Goal: Task Accomplishment & Management: Use online tool/utility

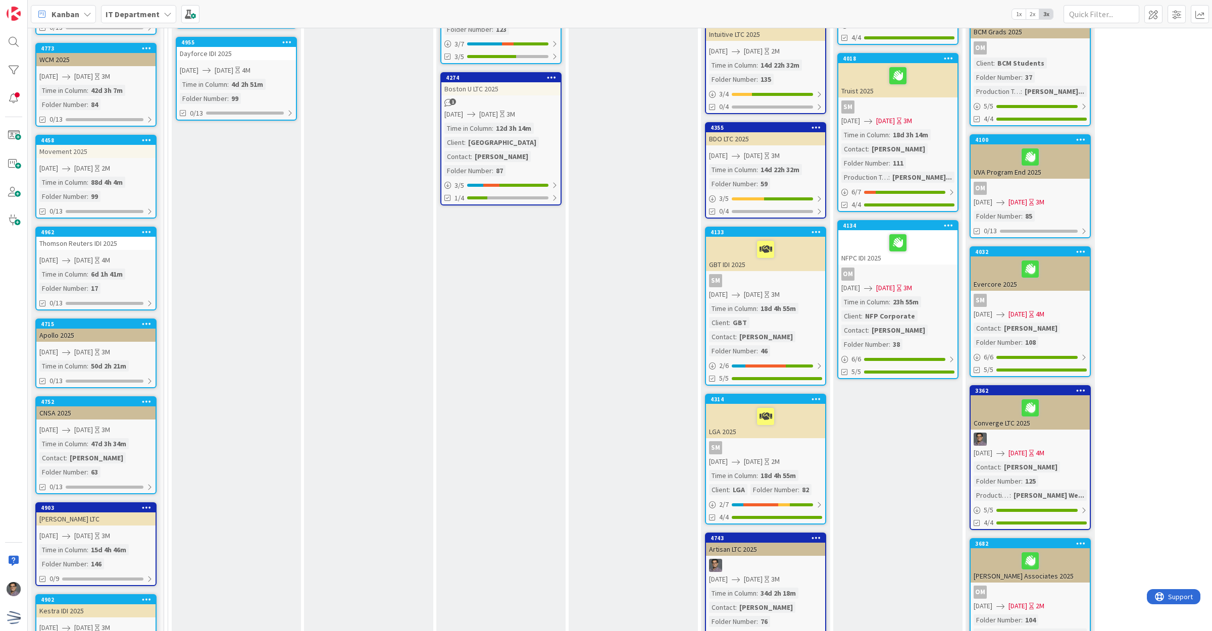
scroll to position [316, 0]
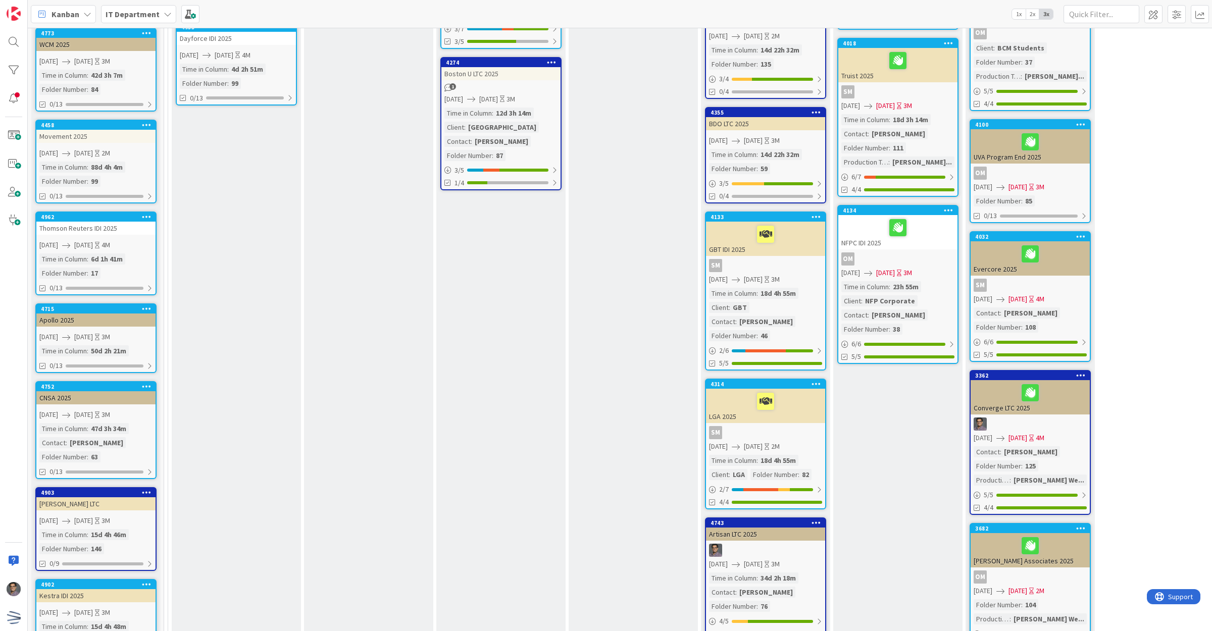
click at [95, 137] on div "Movement 2025" at bounding box center [95, 136] width 119 height 13
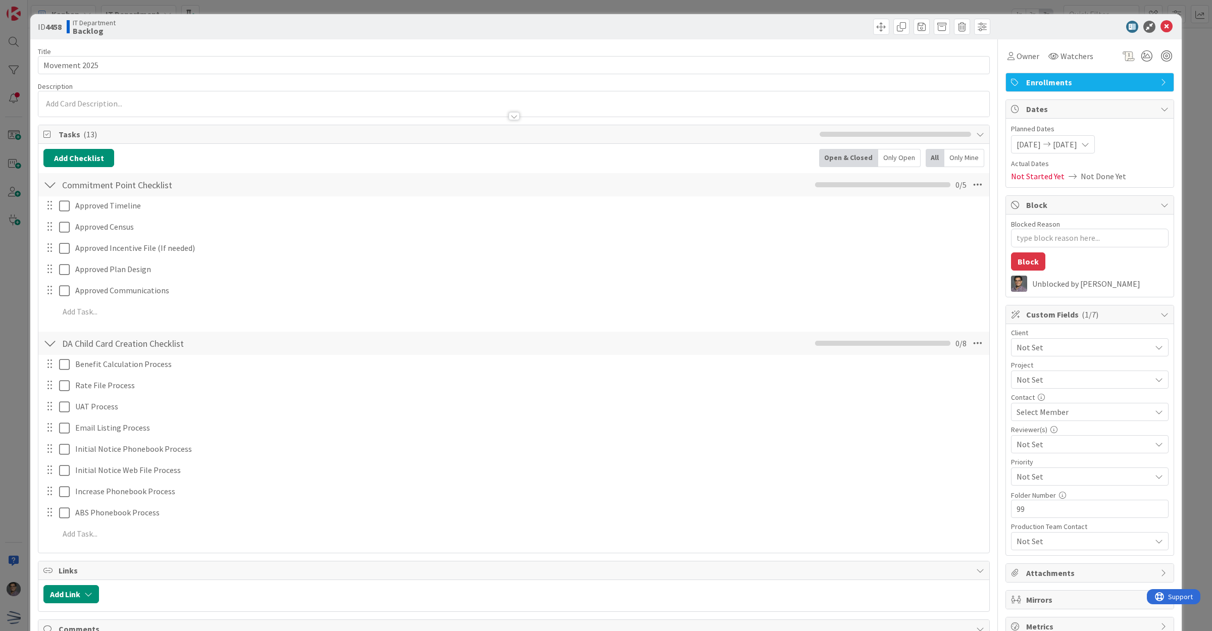
click at [1033, 140] on span "[DATE]" at bounding box center [1028, 144] width 24 height 12
type textarea "x"
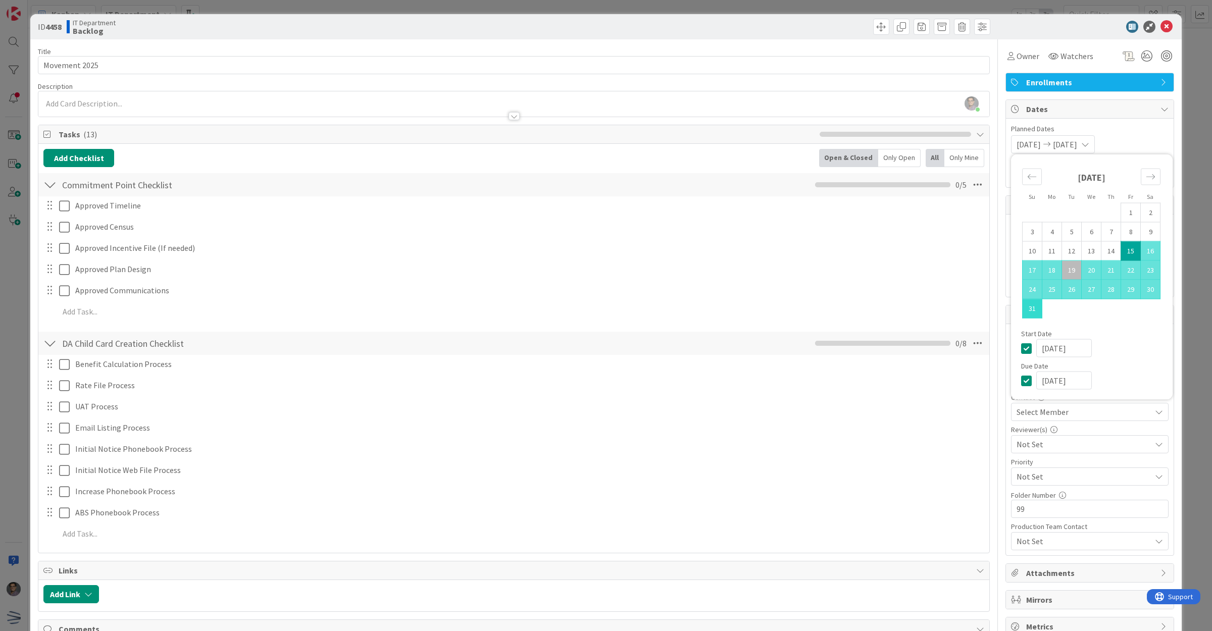
click at [1028, 306] on td "31" at bounding box center [1033, 308] width 20 height 19
type input "[DATE]"
type textarea "x"
click at [1146, 179] on div "Move forward to switch to the next month." at bounding box center [1151, 177] width 20 height 17
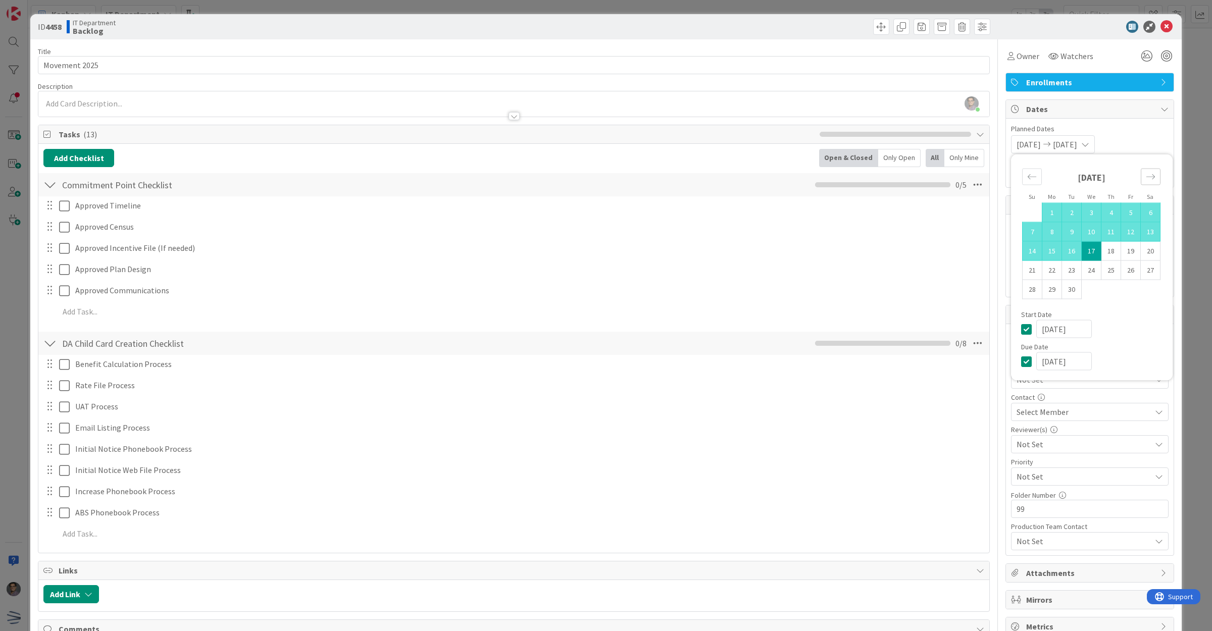
click at [1146, 179] on div "Move forward to switch to the next month." at bounding box center [1151, 177] width 20 height 17
click at [1125, 289] on td "31" at bounding box center [1131, 289] width 20 height 19
type input "[DATE]"
type textarea "x"
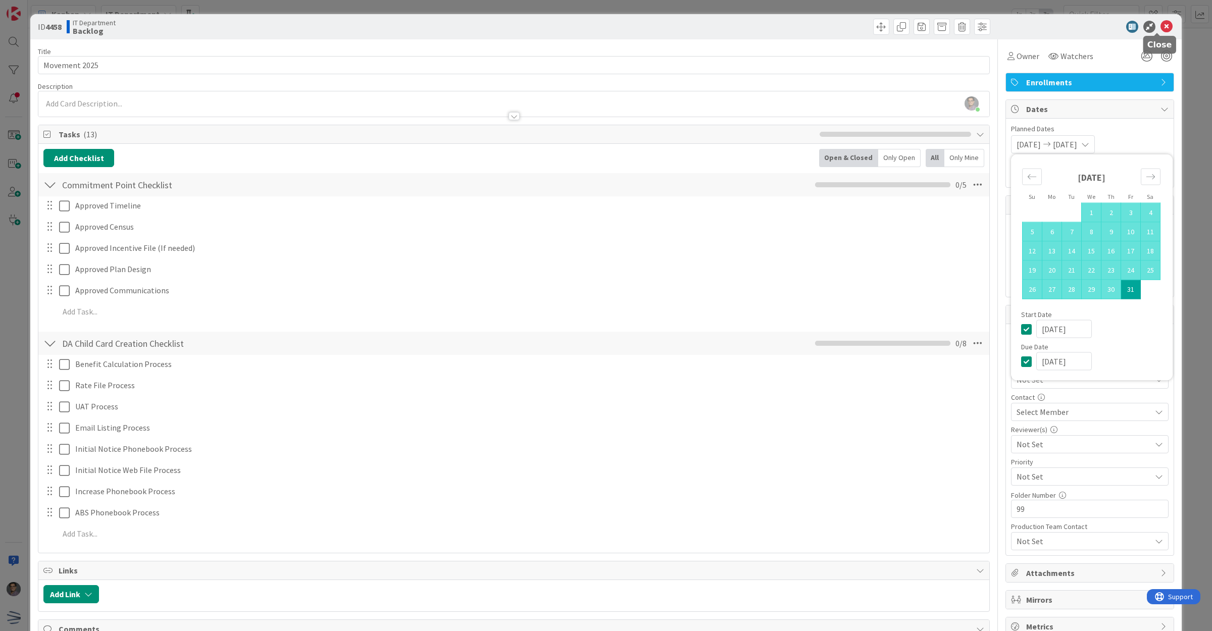
click at [1160, 24] on icon at bounding box center [1166, 27] width 12 height 12
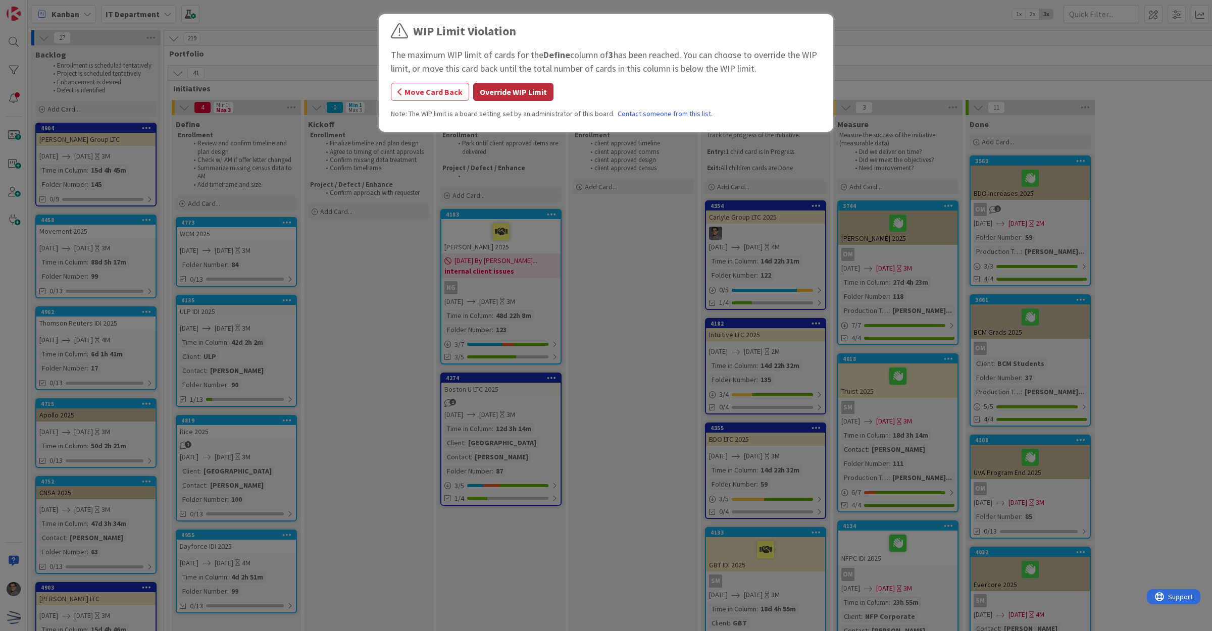
click at [505, 92] on button "Override WIP Limit" at bounding box center [513, 92] width 80 height 18
